Goal: Task Accomplishment & Management: Complete application form

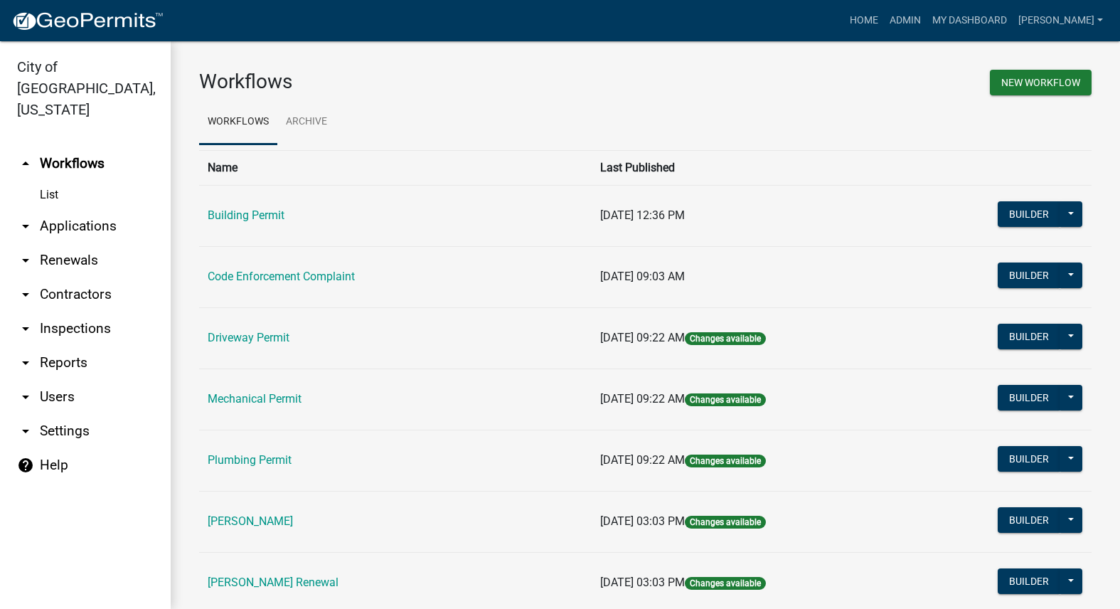
click at [242, 574] on td "[PERSON_NAME] Renewal" at bounding box center [395, 582] width 393 height 61
click at [246, 578] on link "[PERSON_NAME] Renewal" at bounding box center [273, 582] width 131 height 14
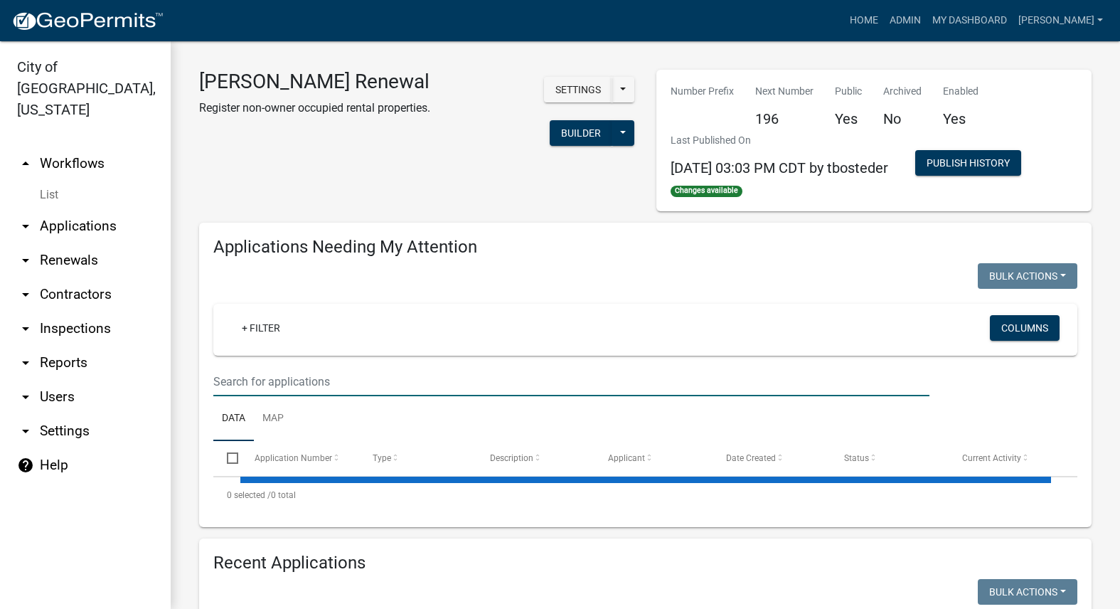
click at [362, 391] on input "text" at bounding box center [571, 381] width 716 height 29
select select "3: 100"
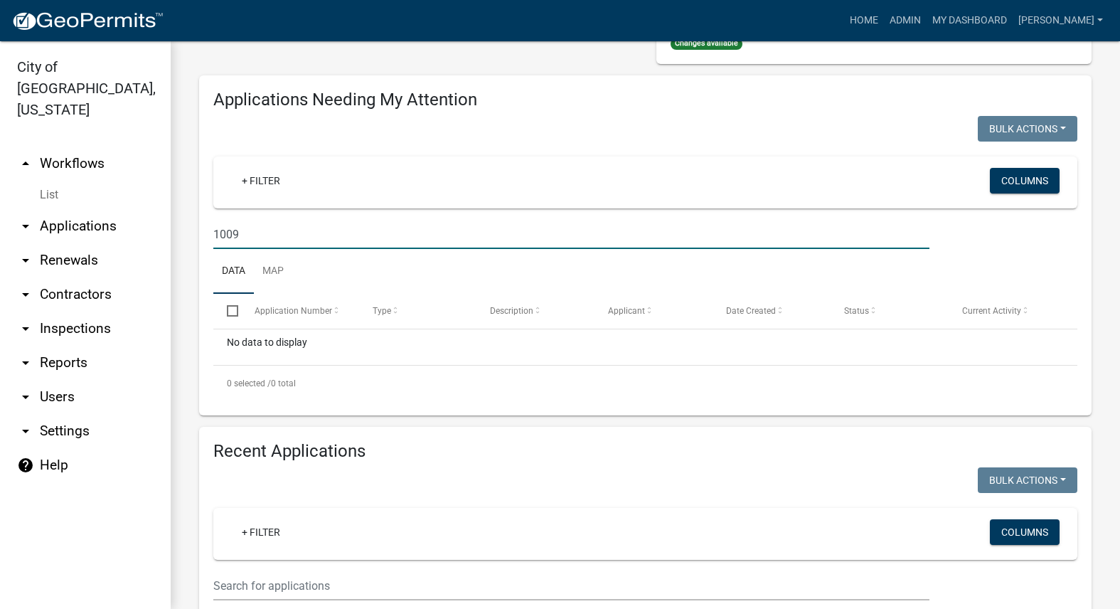
scroll to position [284, 0]
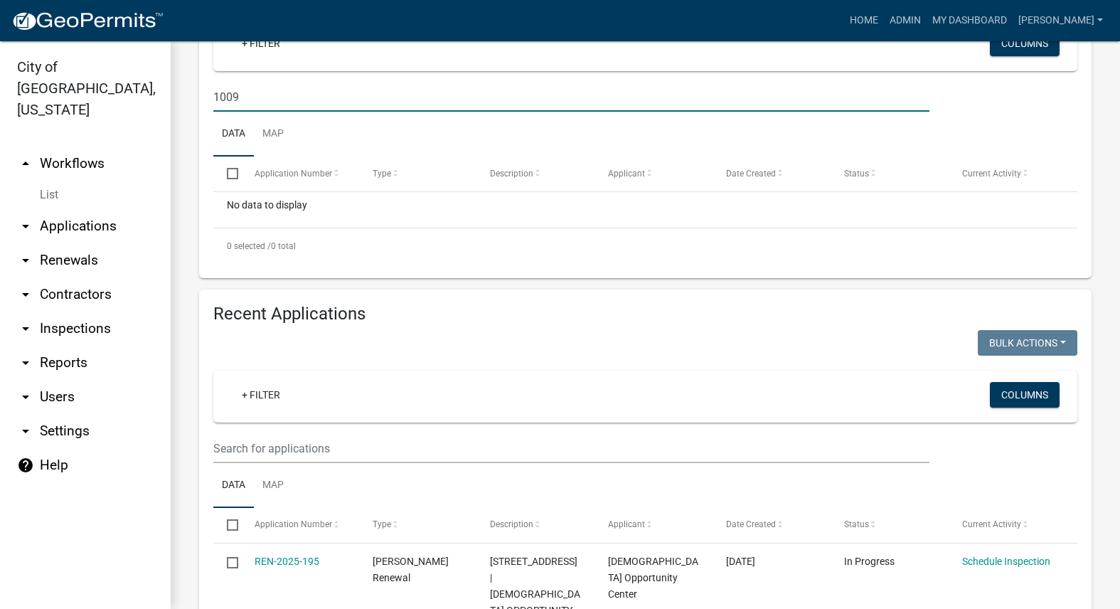
type input "1009"
click at [366, 433] on wm-filter-builder "+ Filter Columns" at bounding box center [645, 416] width 864 height 92
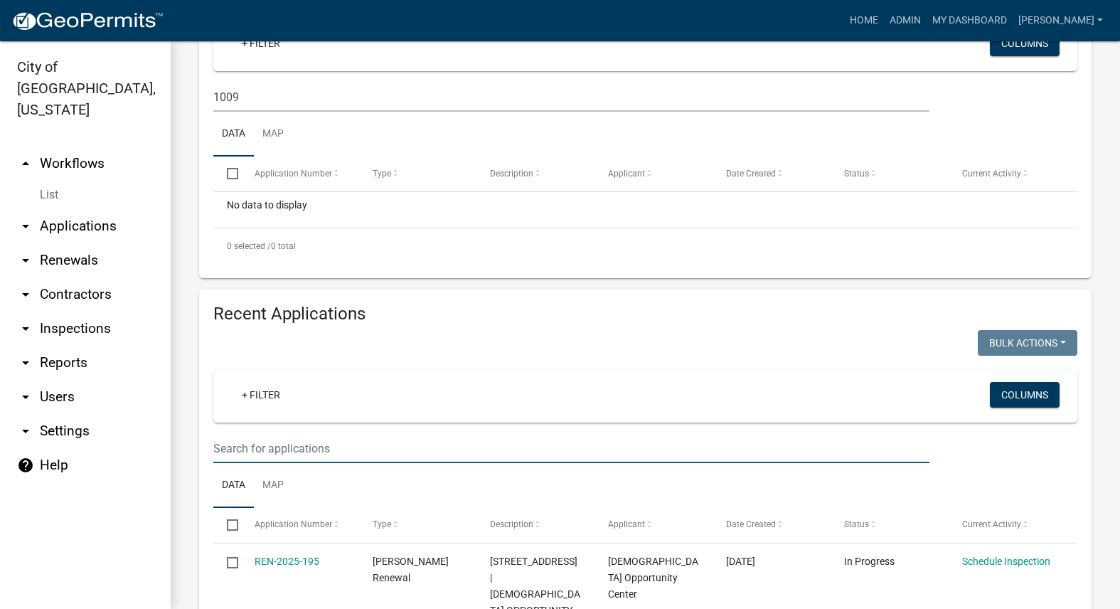
click at [380, 444] on input "text" at bounding box center [571, 448] width 716 height 29
type input "1009"
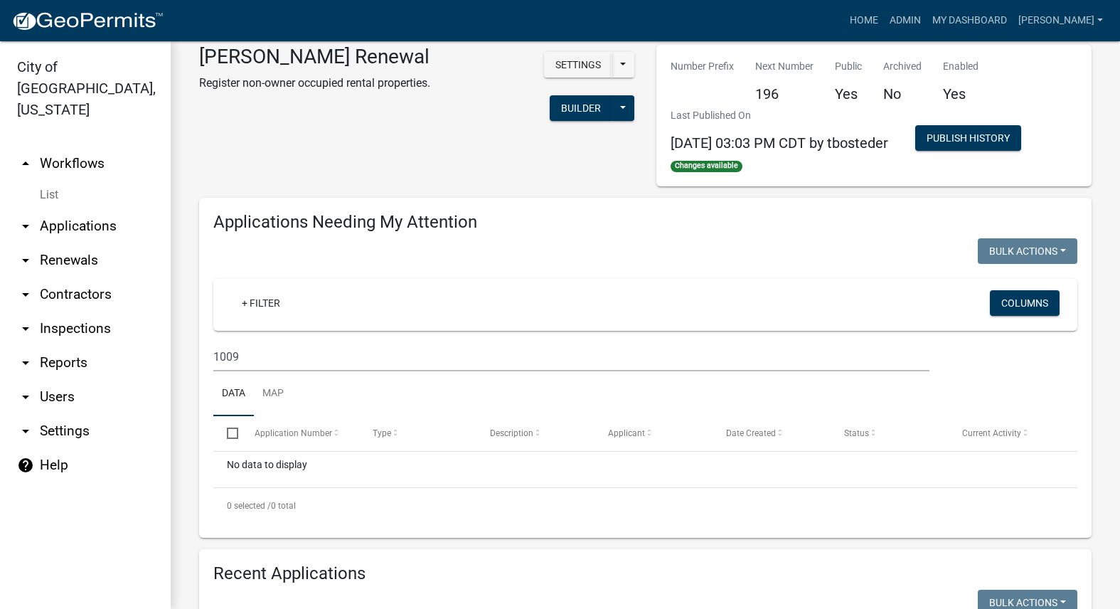
scroll to position [0, 0]
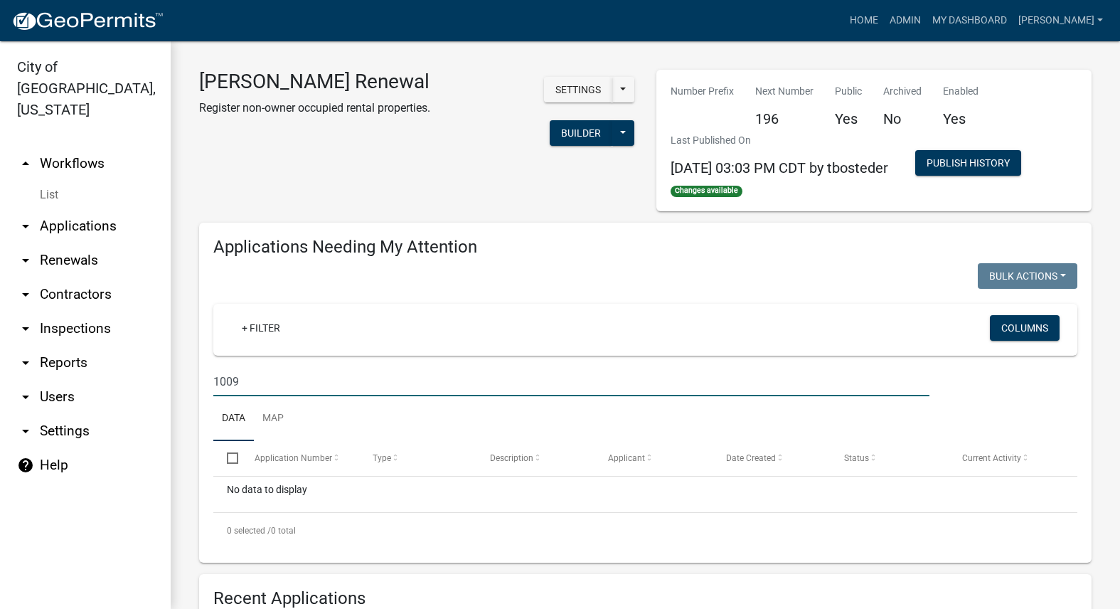
click at [438, 383] on input "1009" at bounding box center [571, 381] width 716 height 29
type input "1"
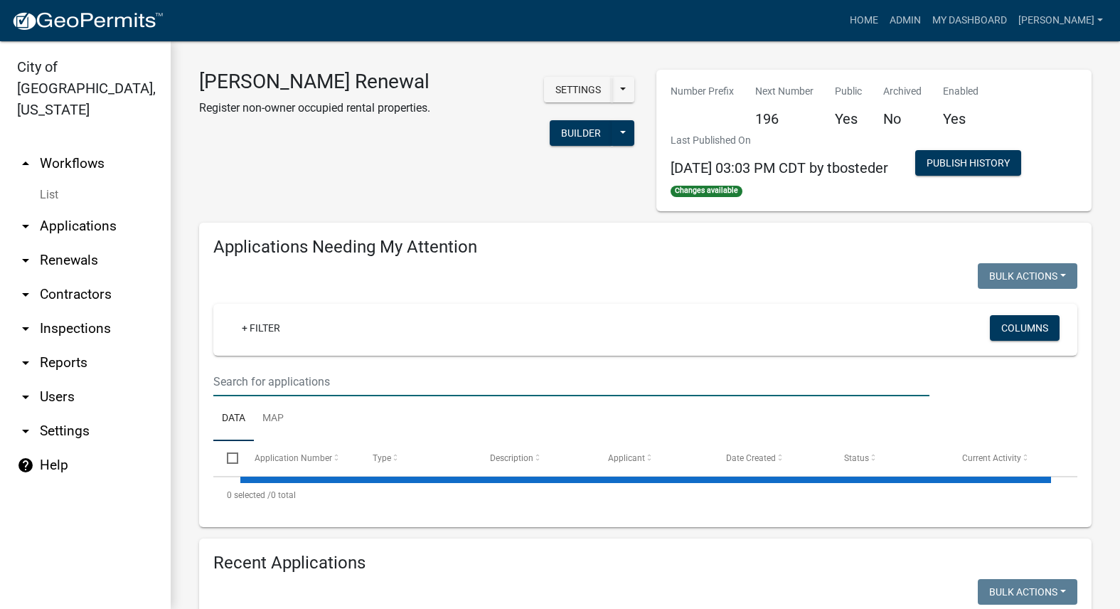
select select "3: 100"
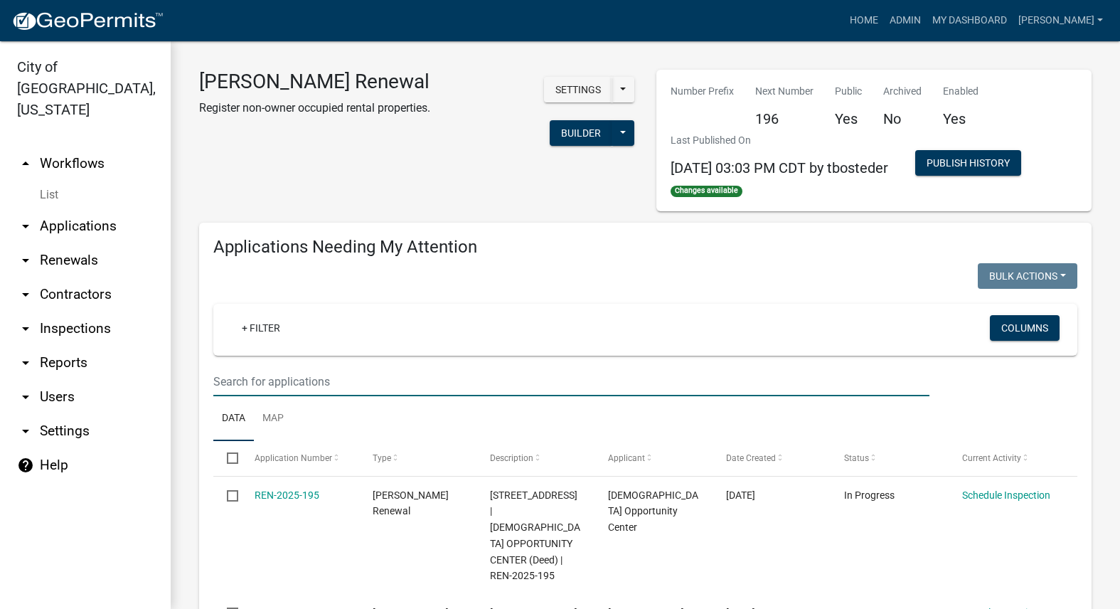
drag, startPoint x: 437, startPoint y: 383, endPoint x: 351, endPoint y: 381, distance: 86.8
click at [351, 381] on input "text" at bounding box center [571, 381] width 716 height 29
type input "schedule"
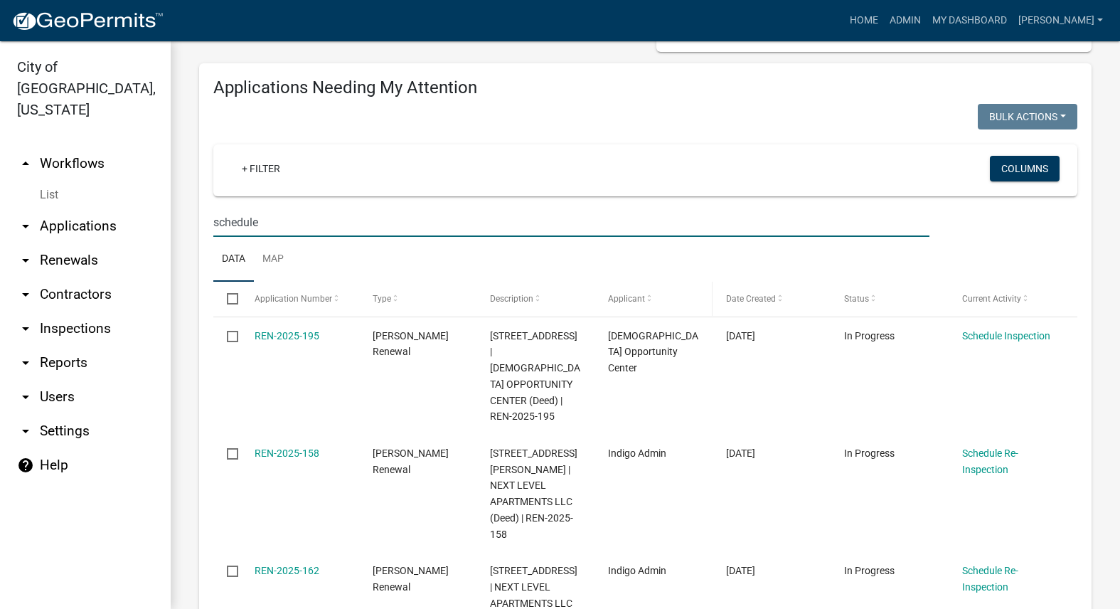
scroll to position [284, 0]
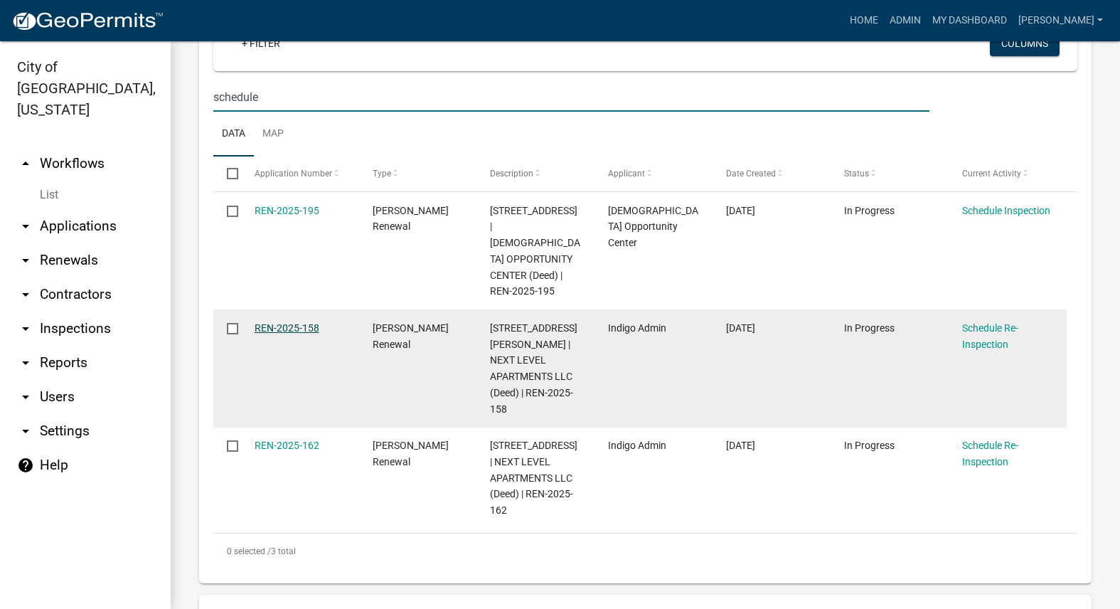
click at [287, 322] on link "REN-2025-158" at bounding box center [287, 327] width 65 height 11
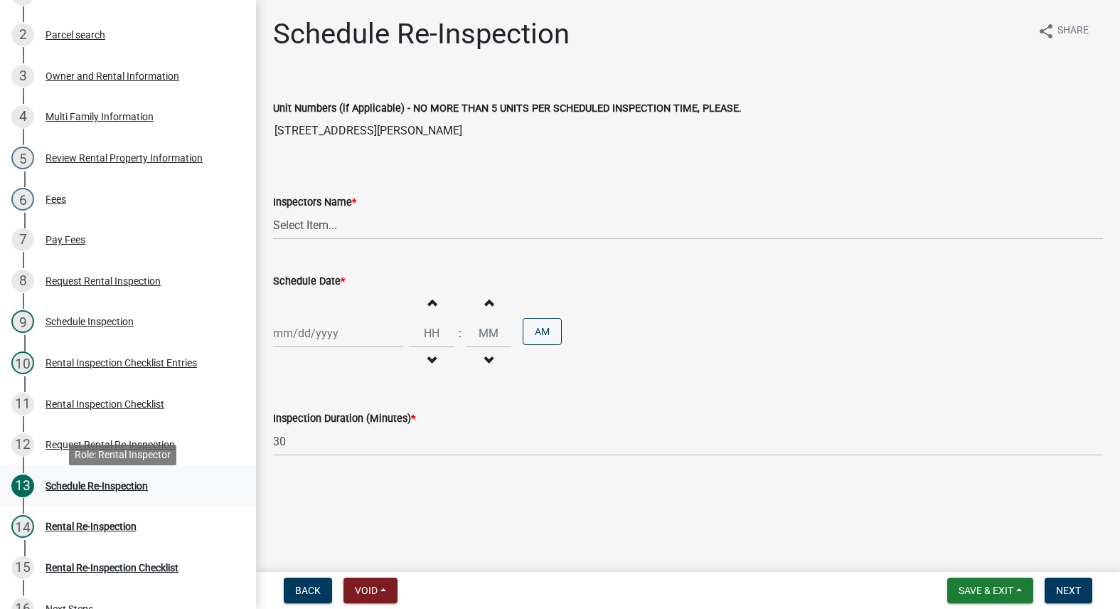
scroll to position [284, 0]
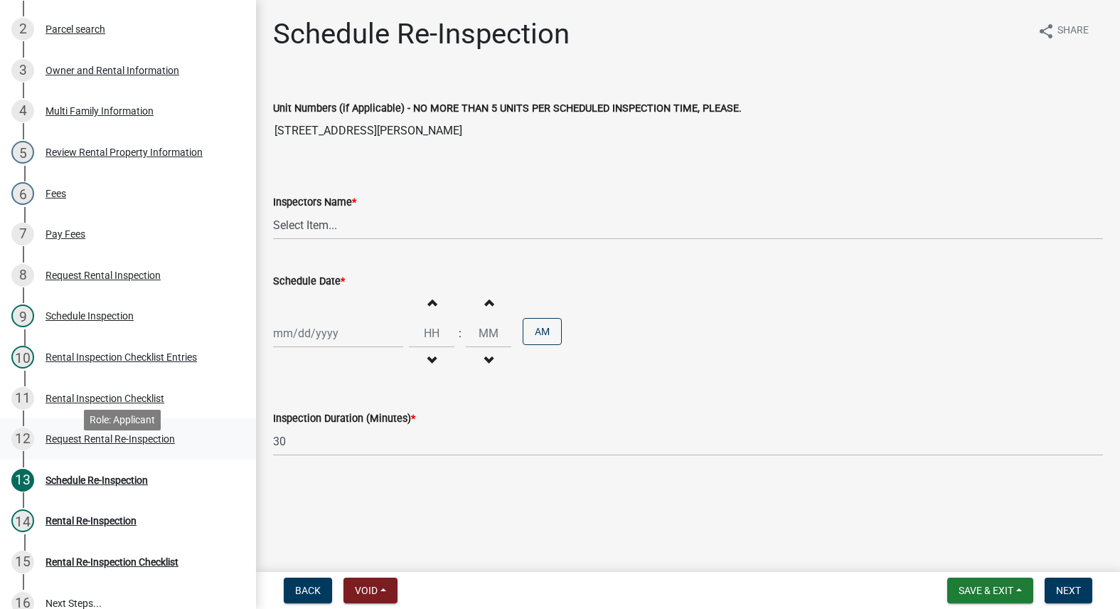
click at [125, 444] on div "Request Rental Re-Inspection" at bounding box center [110, 439] width 129 height 10
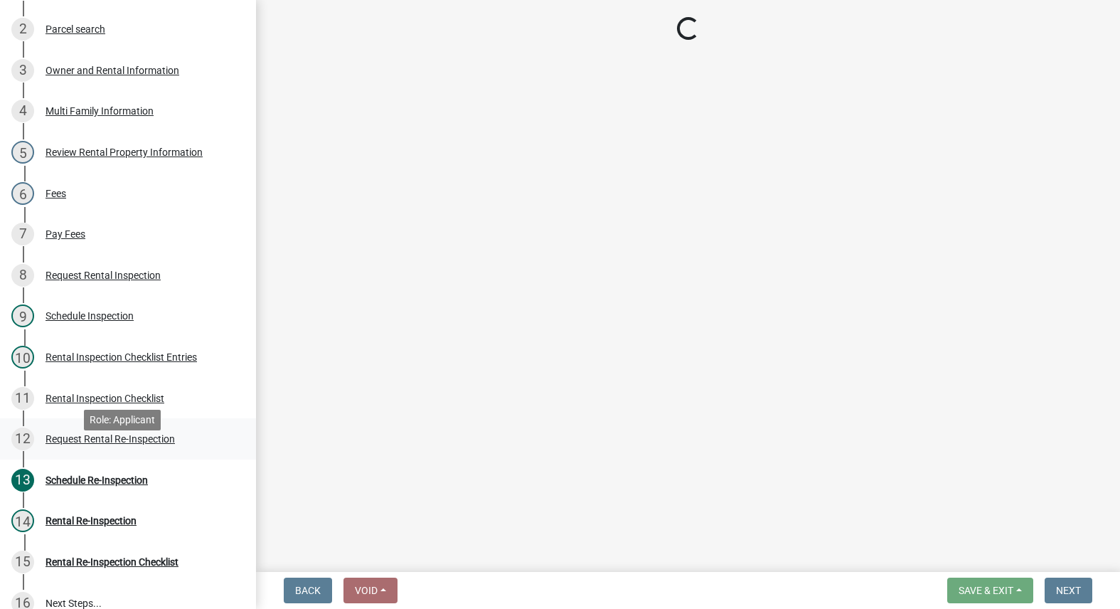
select select "47840d63-8a8f-4dfd-9e01-0d7b011cf41e"
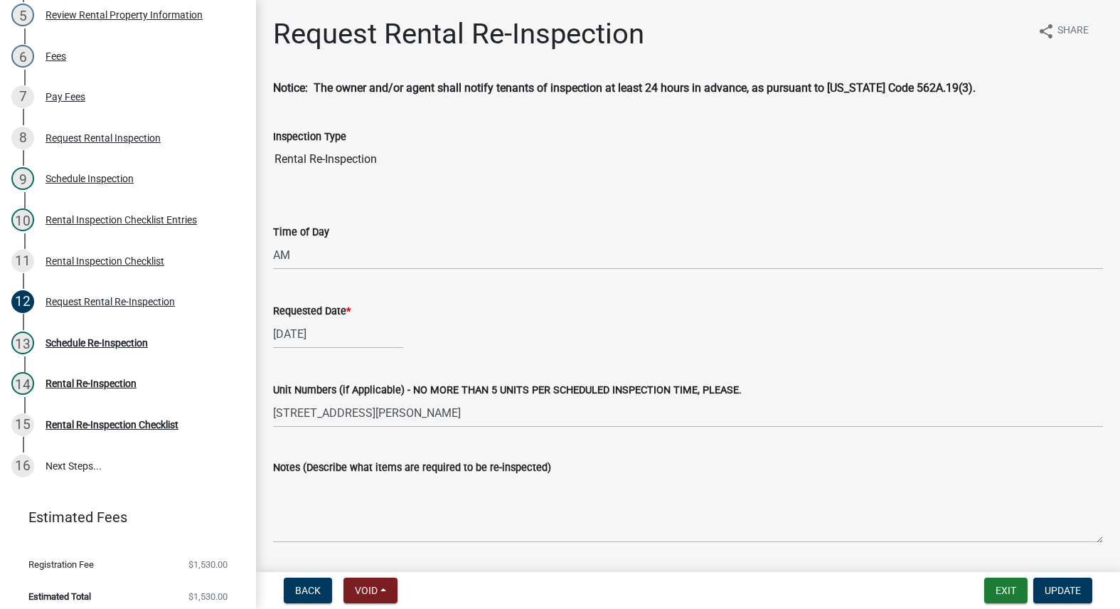
scroll to position [452, 0]
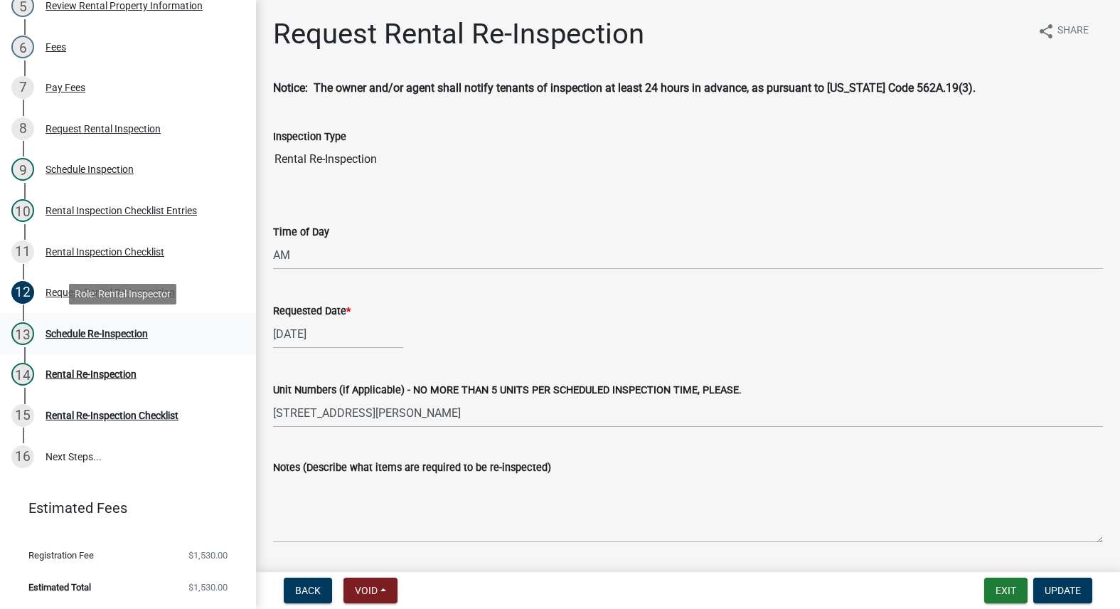
click at [112, 331] on div "Schedule Re-Inspection" at bounding box center [97, 334] width 102 height 10
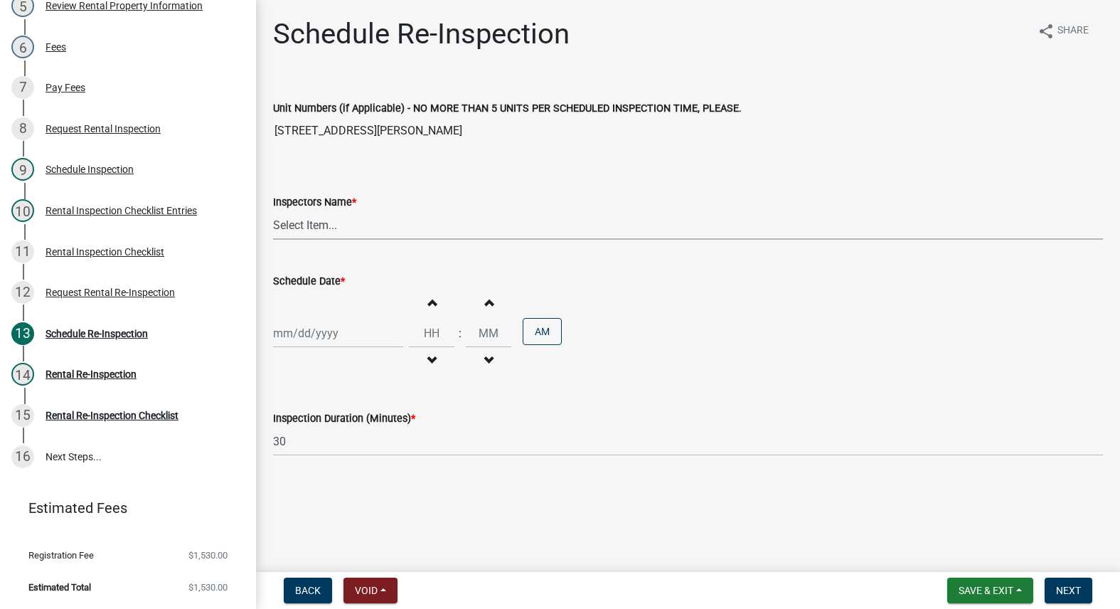
click at [311, 233] on select "Select Item... [PERSON_NAME] [PERSON_NAME] [PERSON_NAME]" at bounding box center [688, 224] width 830 height 29
click at [273, 210] on select "Select Item... [PERSON_NAME] [PERSON_NAME] [PERSON_NAME]" at bounding box center [688, 224] width 830 height 29
select select "3237a74e-59b5-424e-94fe-d72df491538c"
click at [319, 324] on div at bounding box center [338, 333] width 130 height 29
select select "10"
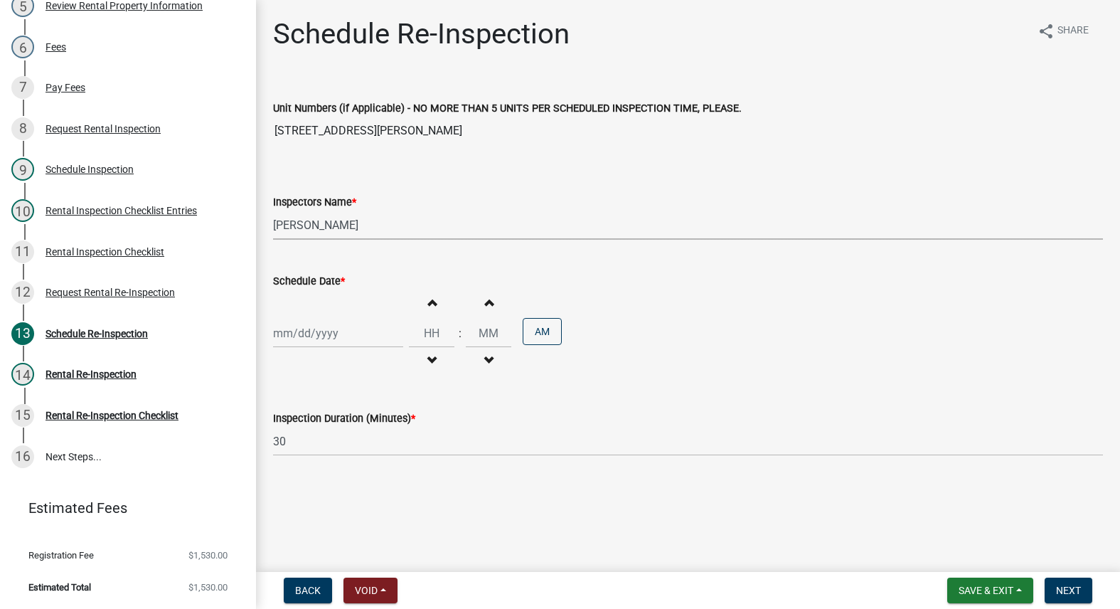
select select "2025"
click at [310, 452] on div "14" at bounding box center [310, 454] width 23 height 23
type input "[DATE]"
click at [432, 329] on input "Hours" at bounding box center [432, 333] width 46 height 29
type input "09"
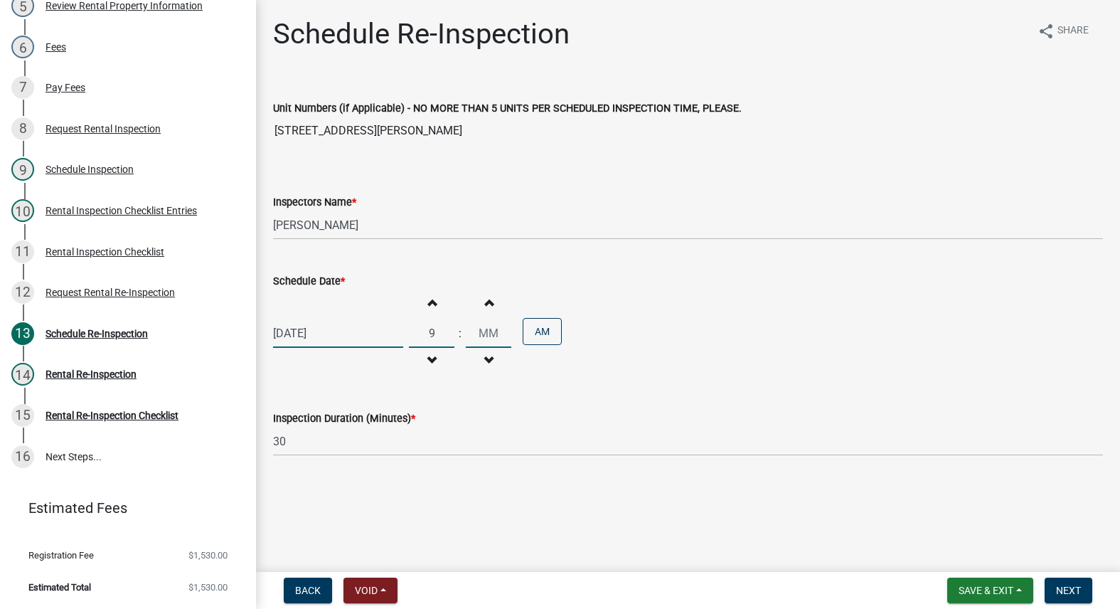
type input "00"
click at [1066, 593] on span "Next" at bounding box center [1068, 590] width 25 height 11
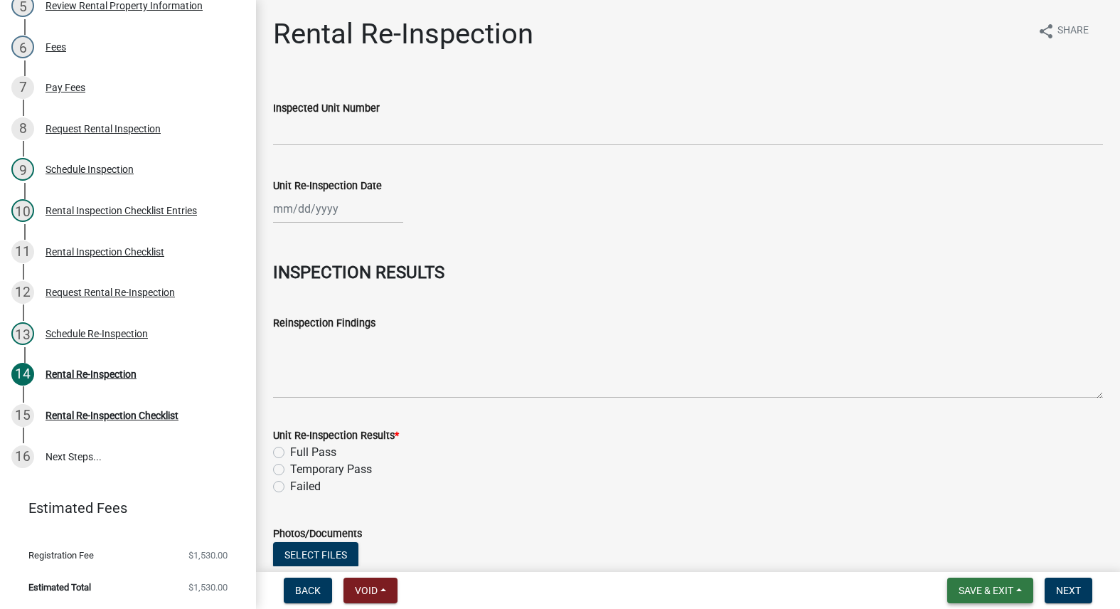
click at [1011, 592] on span "Save & Exit" at bounding box center [986, 590] width 55 height 11
click at [1000, 559] on button "Save & Exit" at bounding box center [976, 553] width 114 height 34
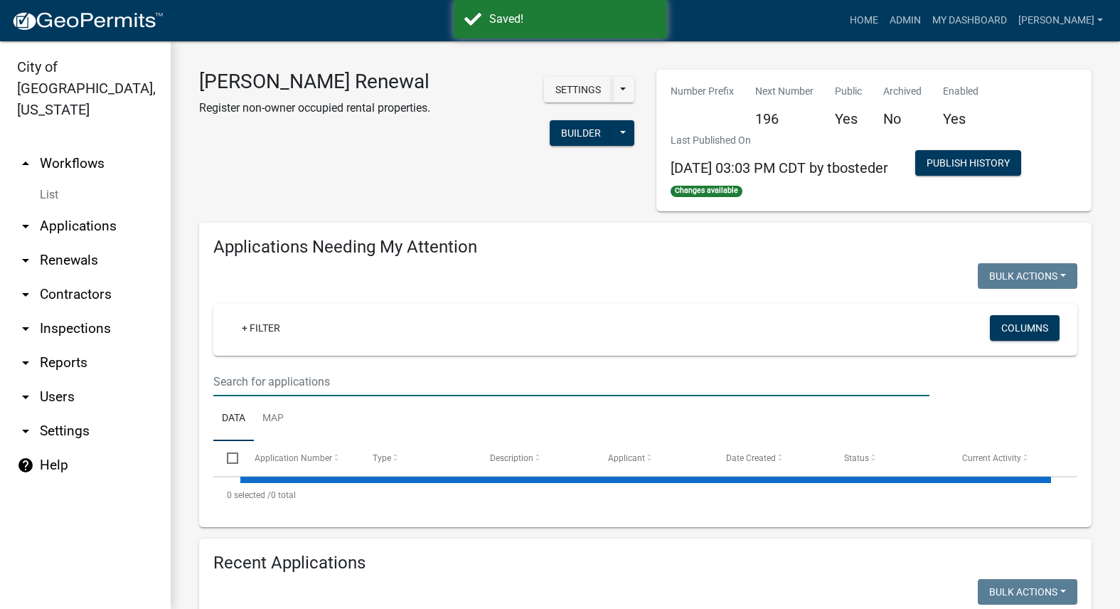
click at [303, 390] on input "text" at bounding box center [571, 381] width 716 height 29
select select "3: 100"
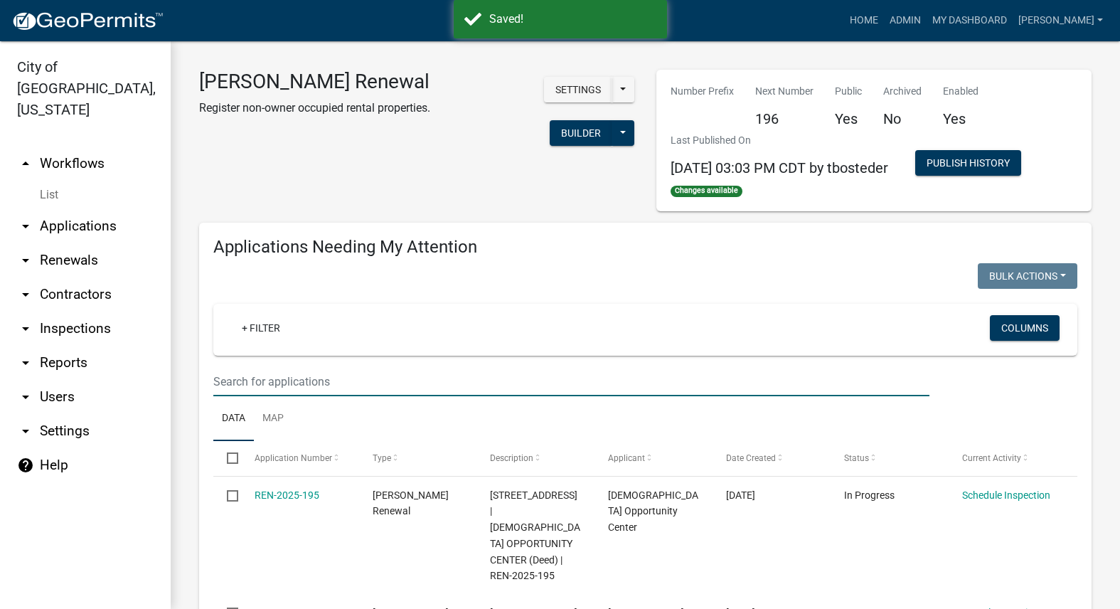
type input "schedule"
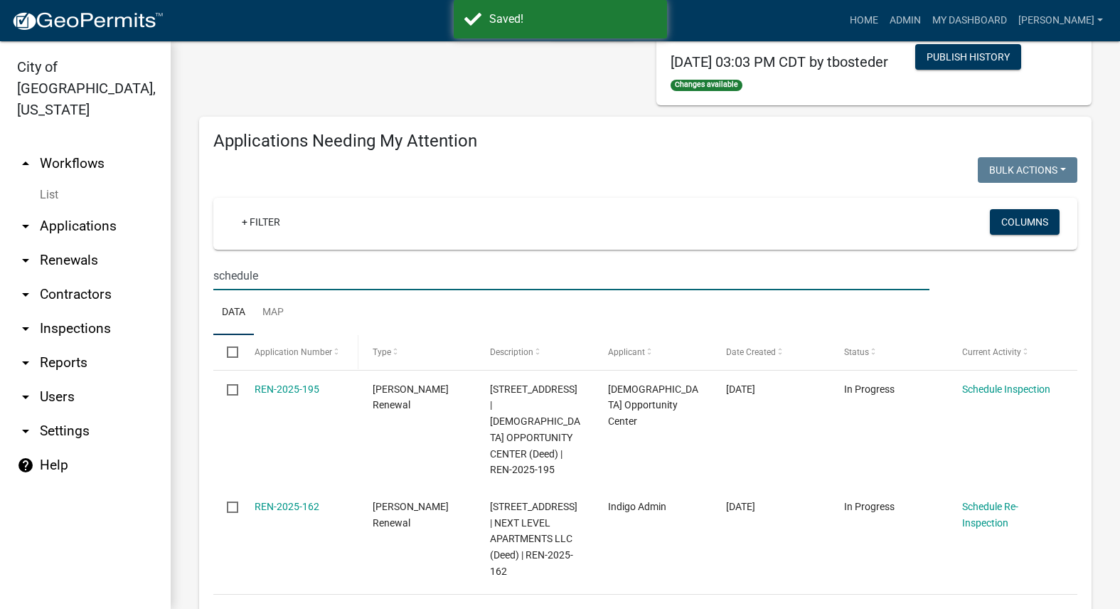
scroll to position [142, 0]
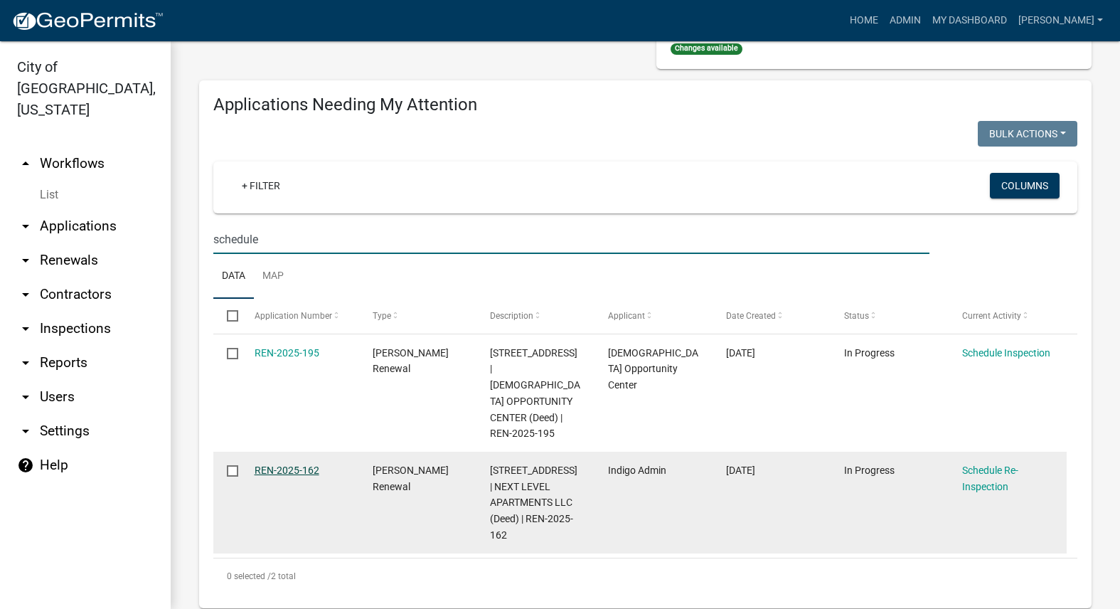
click at [281, 464] on link "REN-2025-162" at bounding box center [287, 469] width 65 height 11
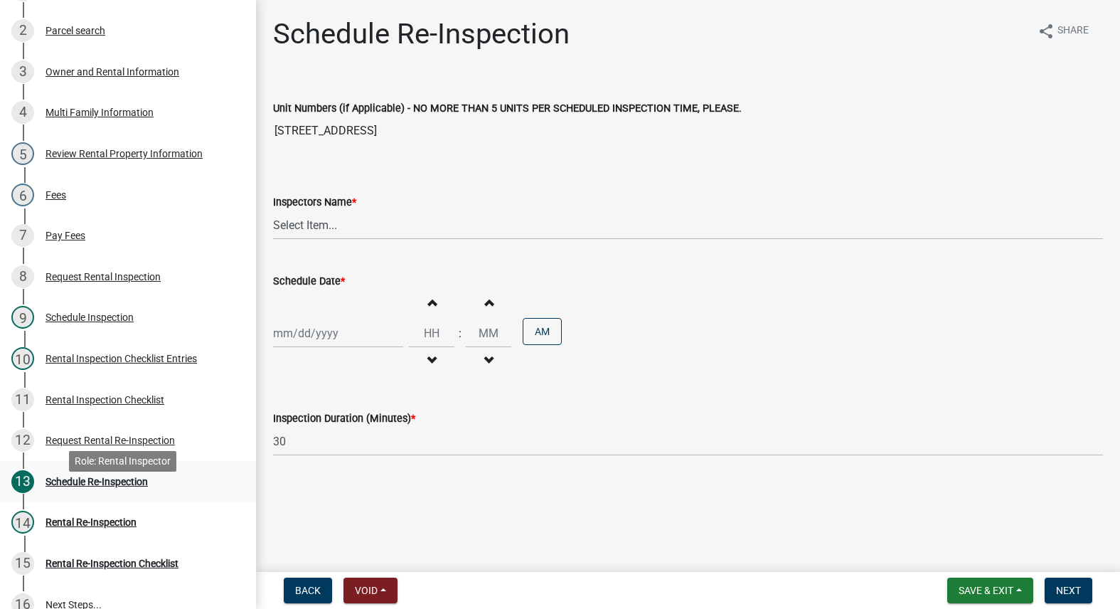
scroll to position [284, 0]
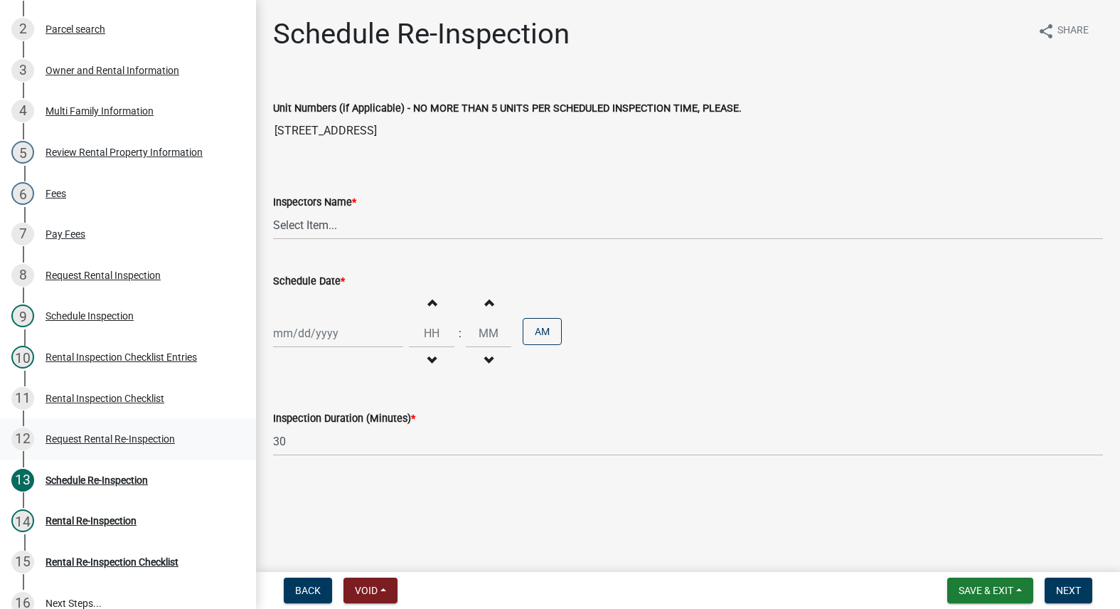
click at [112, 450] on div "12 Request Rental Re-Inspection" at bounding box center [122, 438] width 222 height 23
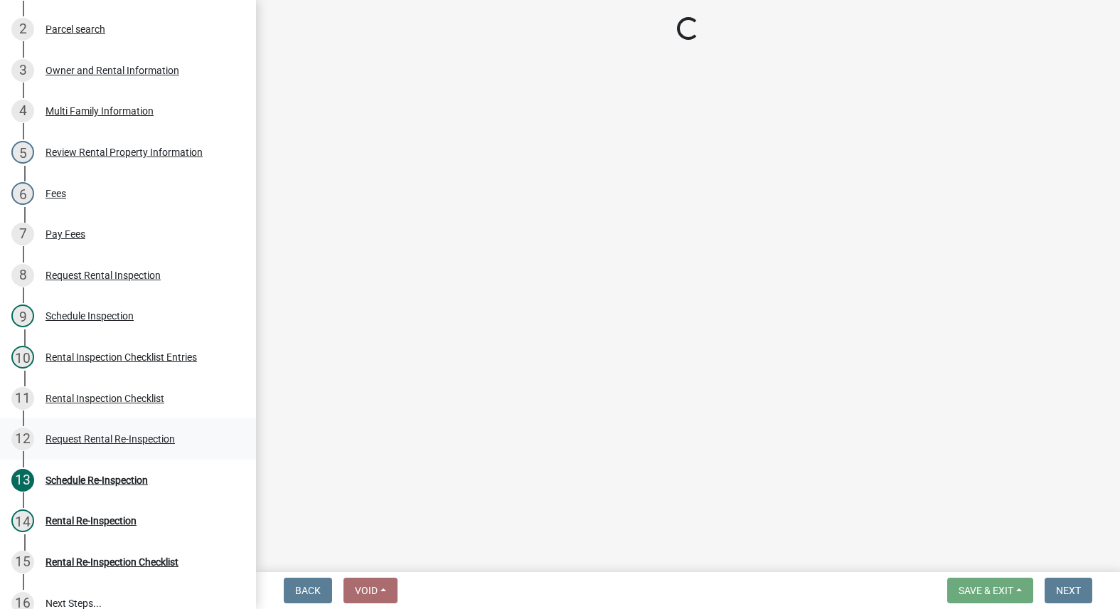
select select "47840d63-8a8f-4dfd-9e01-0d7b011cf41e"
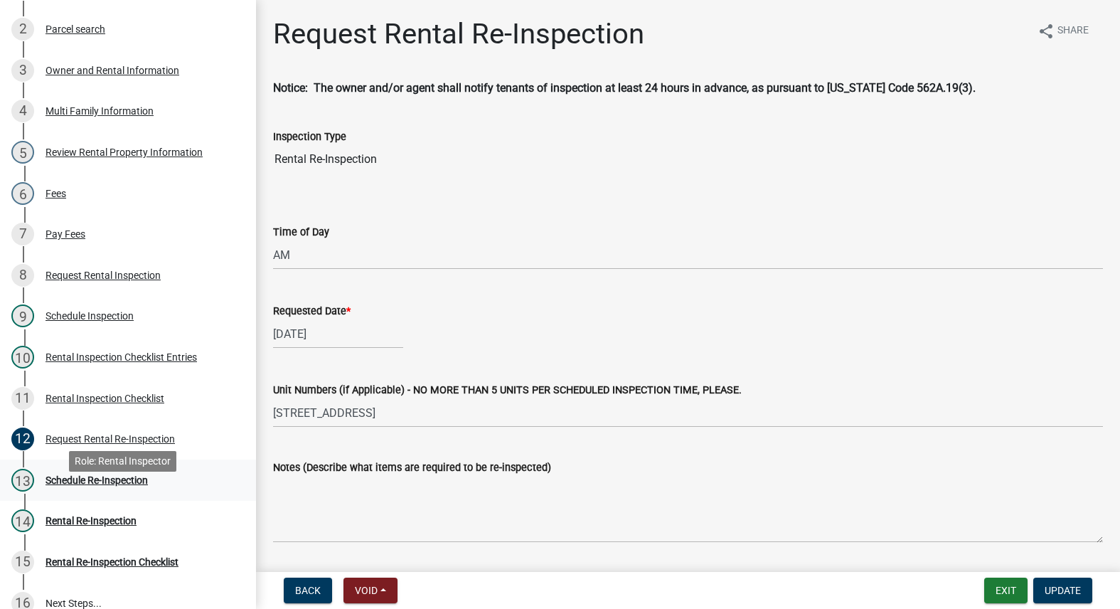
click at [106, 491] on div "13 Schedule Re-Inspection" at bounding box center [122, 480] width 222 height 23
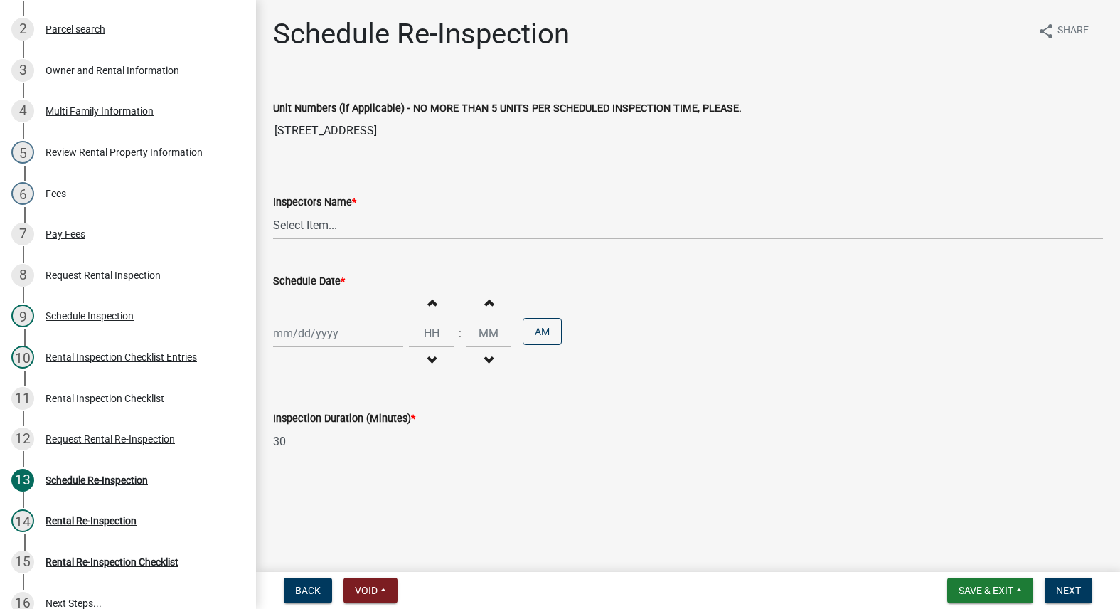
click at [327, 335] on div at bounding box center [338, 333] width 130 height 29
select select "10"
select select "2025"
drag, startPoint x: 311, startPoint y: 448, endPoint x: 317, endPoint y: 444, distance: 7.3
click at [315, 447] on div "14" at bounding box center [310, 454] width 23 height 23
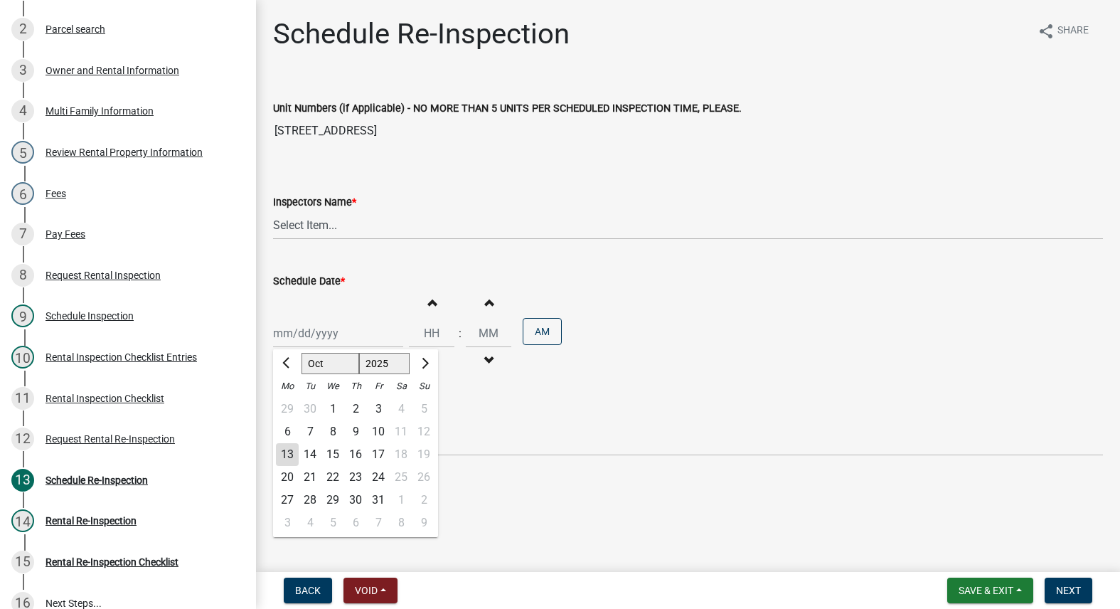
type input "[DATE]"
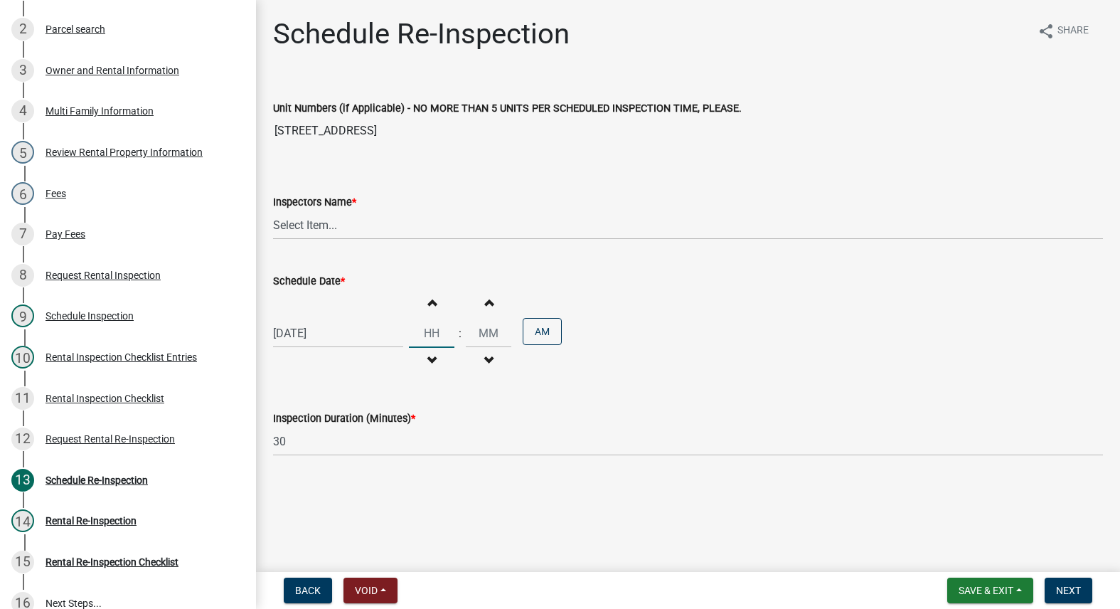
click at [440, 326] on input "Hours" at bounding box center [432, 333] width 46 height 29
type input "09"
type input "15"
click at [523, 236] on select "Select Item... [PERSON_NAME] [PERSON_NAME] [PERSON_NAME]" at bounding box center [688, 224] width 830 height 29
click at [273, 210] on select "Select Item... [PERSON_NAME] [PERSON_NAME] [PERSON_NAME]" at bounding box center [688, 224] width 830 height 29
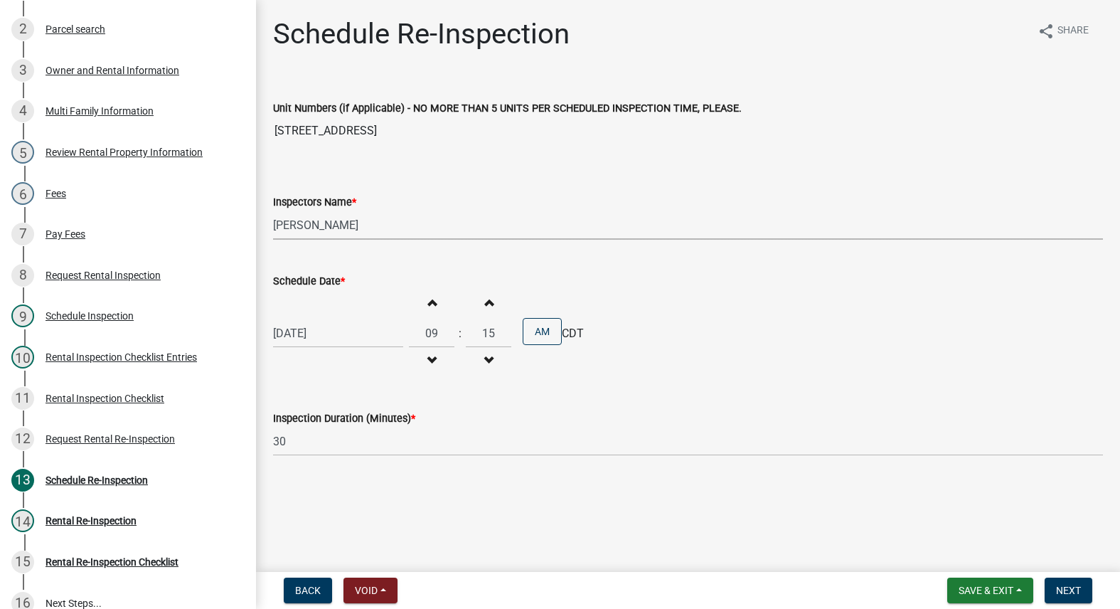
select select "3237a74e-59b5-424e-94fe-d72df491538c"
drag, startPoint x: 1072, startPoint y: 586, endPoint x: 1068, endPoint y: 577, distance: 9.9
click at [1070, 585] on span "Next" at bounding box center [1068, 590] width 25 height 11
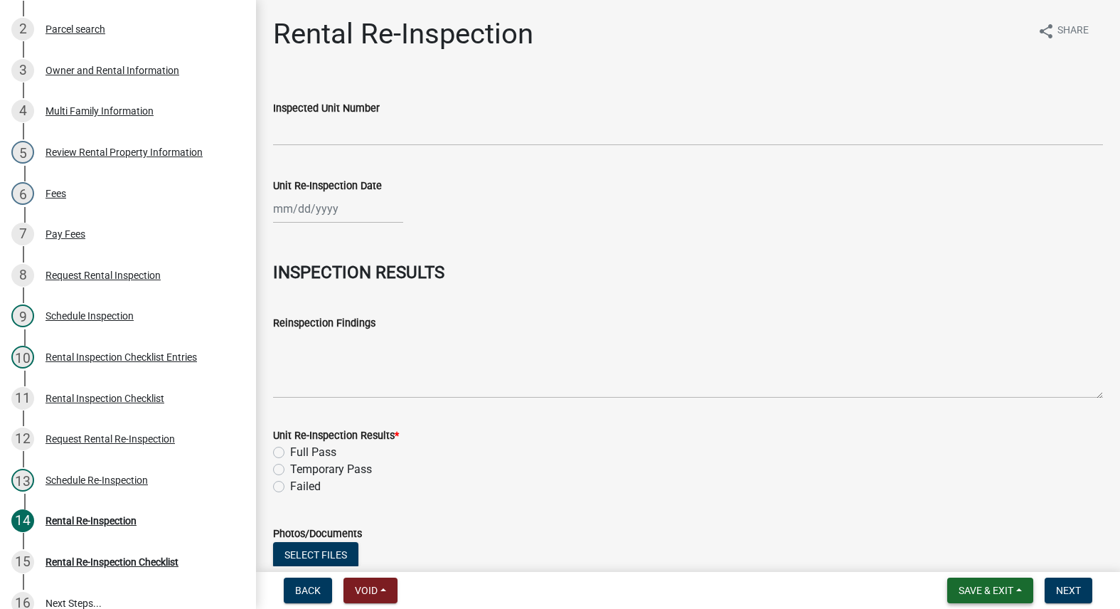
click at [991, 589] on span "Save & Exit" at bounding box center [986, 590] width 55 height 11
